Goal: Task Accomplishment & Management: Manage account settings

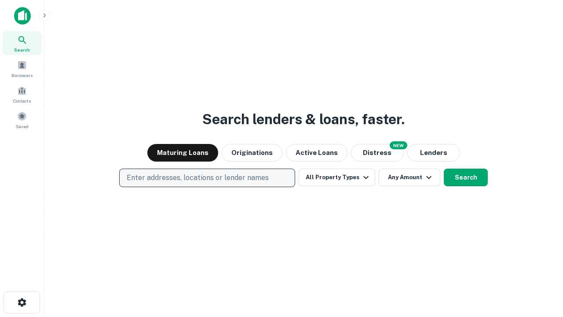
click at [207, 178] on p "Enter addresses, locations or lender names" at bounding box center [198, 177] width 142 height 11
type input "**********"
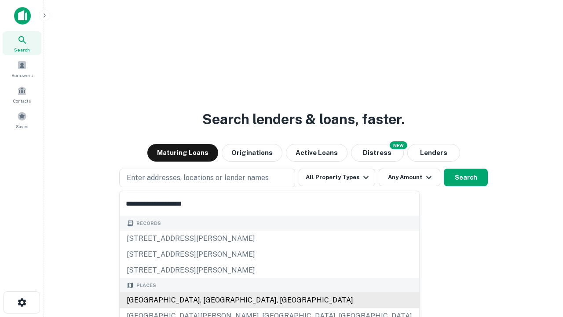
click at [210, 300] on div "[GEOGRAPHIC_DATA], [GEOGRAPHIC_DATA], [GEOGRAPHIC_DATA]" at bounding box center [270, 300] width 300 height 16
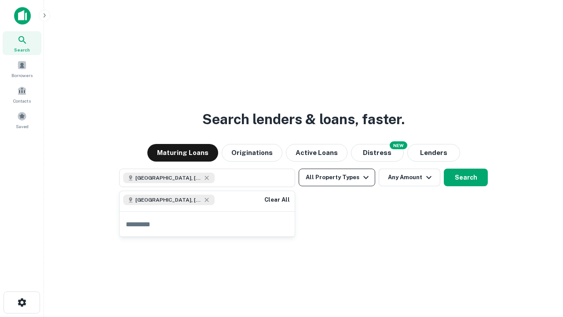
click at [337, 177] on button "All Property Types" at bounding box center [337, 178] width 77 height 18
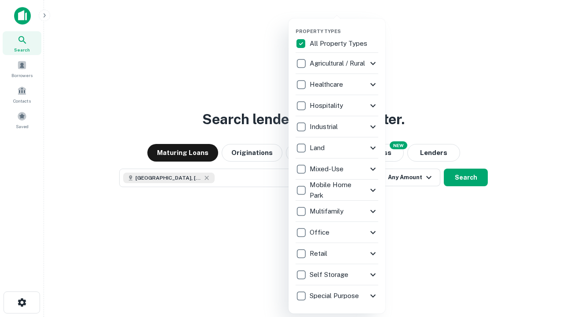
click at [344, 26] on button "button" at bounding box center [344, 26] width 97 height 0
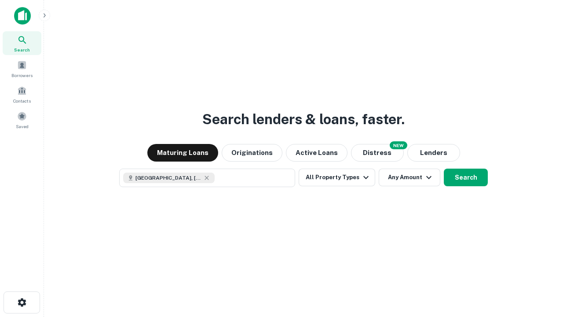
scroll to position [14, 0]
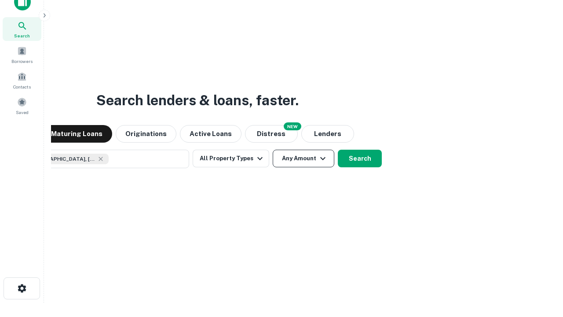
click at [273, 150] on button "Any Amount" at bounding box center [304, 159] width 62 height 18
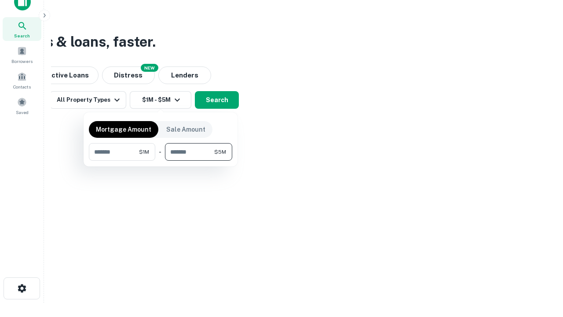
type input "*******"
click at [161, 161] on button "button" at bounding box center [160, 161] width 143 height 0
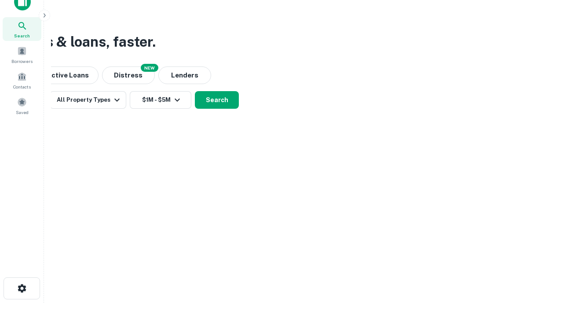
scroll to position [14, 0]
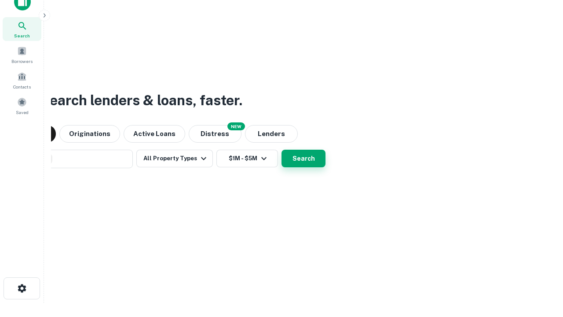
click at [282, 150] on button "Search" at bounding box center [304, 159] width 44 height 18
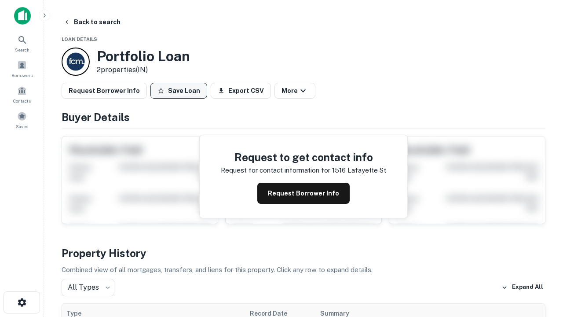
click at [179, 91] on button "Save Loan" at bounding box center [178, 91] width 57 height 16
click at [181, 91] on button "Loan Saved" at bounding box center [180, 91] width 61 height 16
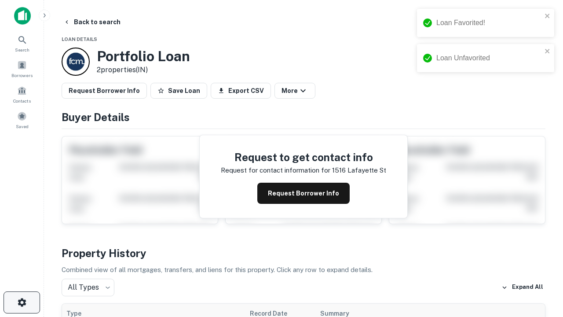
click at [22, 302] on icon "button" at bounding box center [22, 302] width 11 height 11
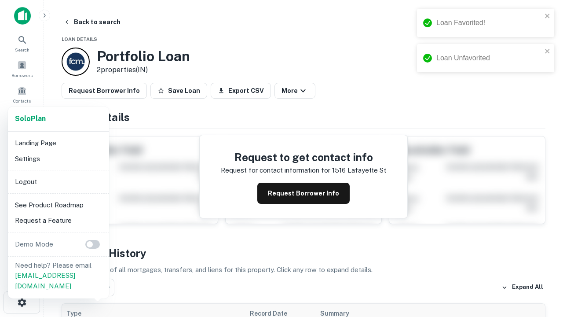
click at [58, 181] on li "Logout" at bounding box center [58, 182] width 94 height 16
